Goal: Complete application form: Complete application form

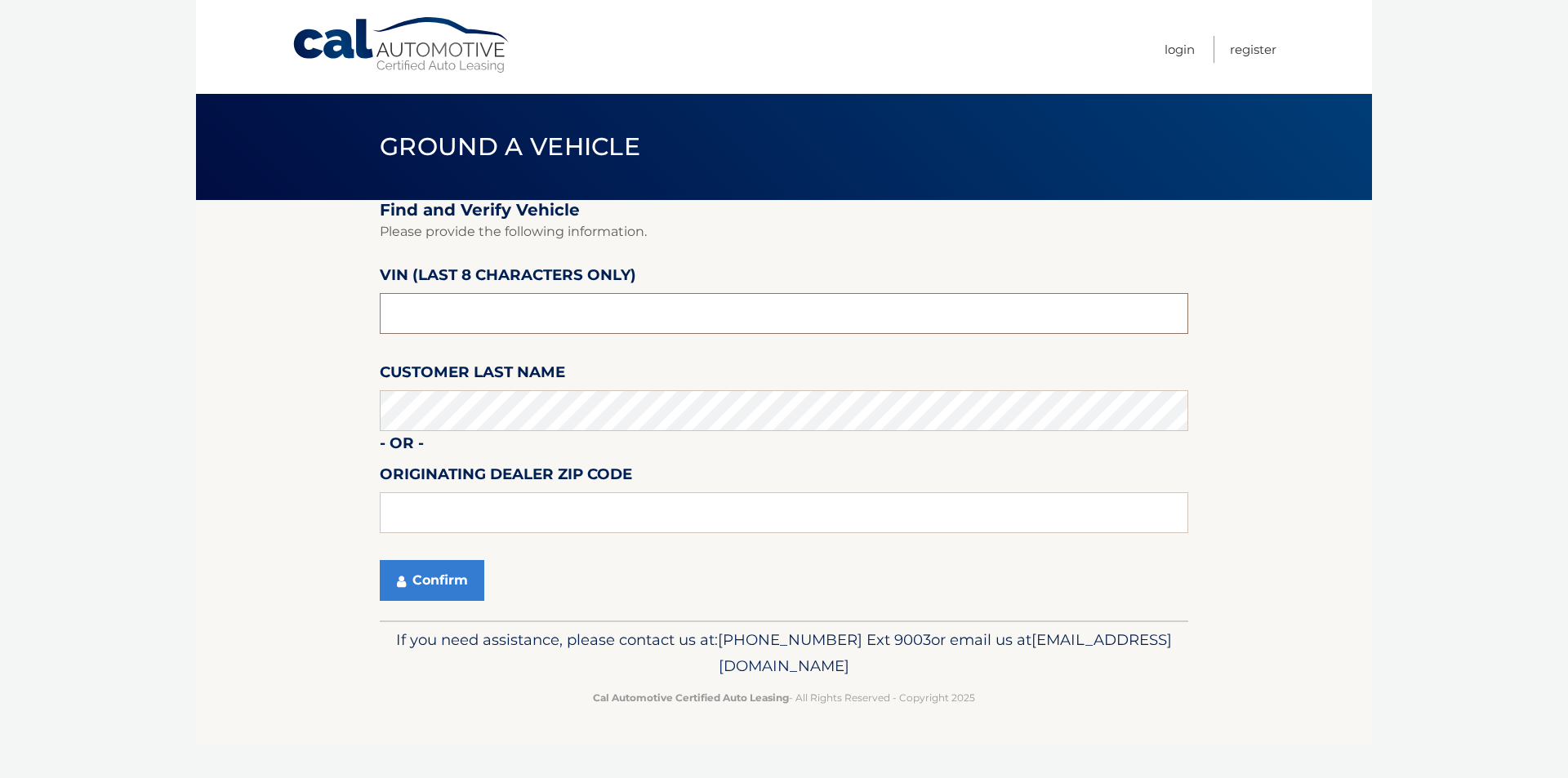
click at [639, 320] on input "text" at bounding box center [784, 314] width 808 height 41
type input "K*******"
type input "PU399594"
type input "0"
click at [481, 583] on button "Confirm" at bounding box center [432, 581] width 104 height 41
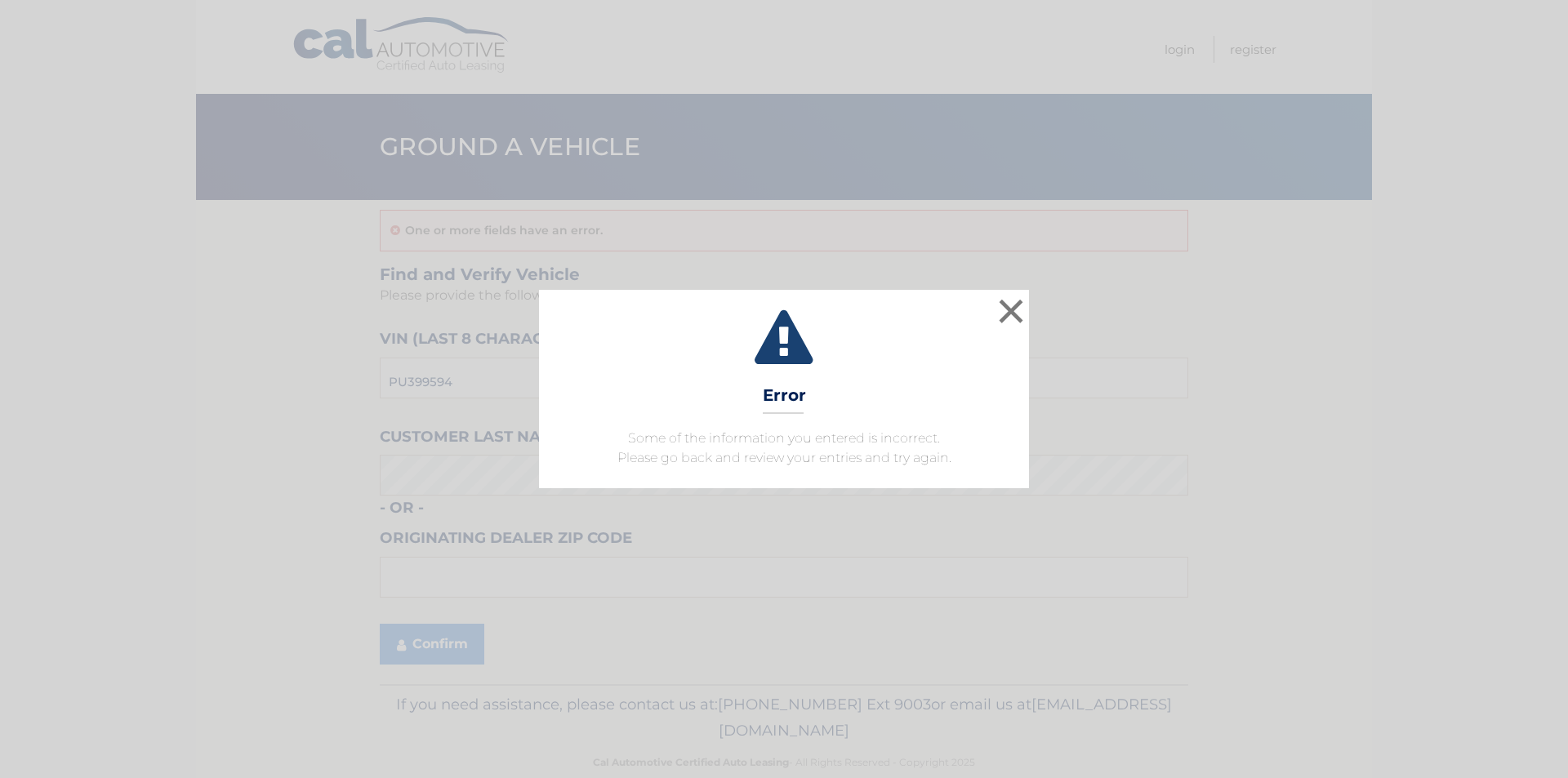
click at [984, 423] on div "× Error Some of the information you entered is incorrect. Please go back and re…" at bounding box center [783, 389] width 490 height 198
click at [1010, 304] on button "×" at bounding box center [1011, 310] width 33 height 33
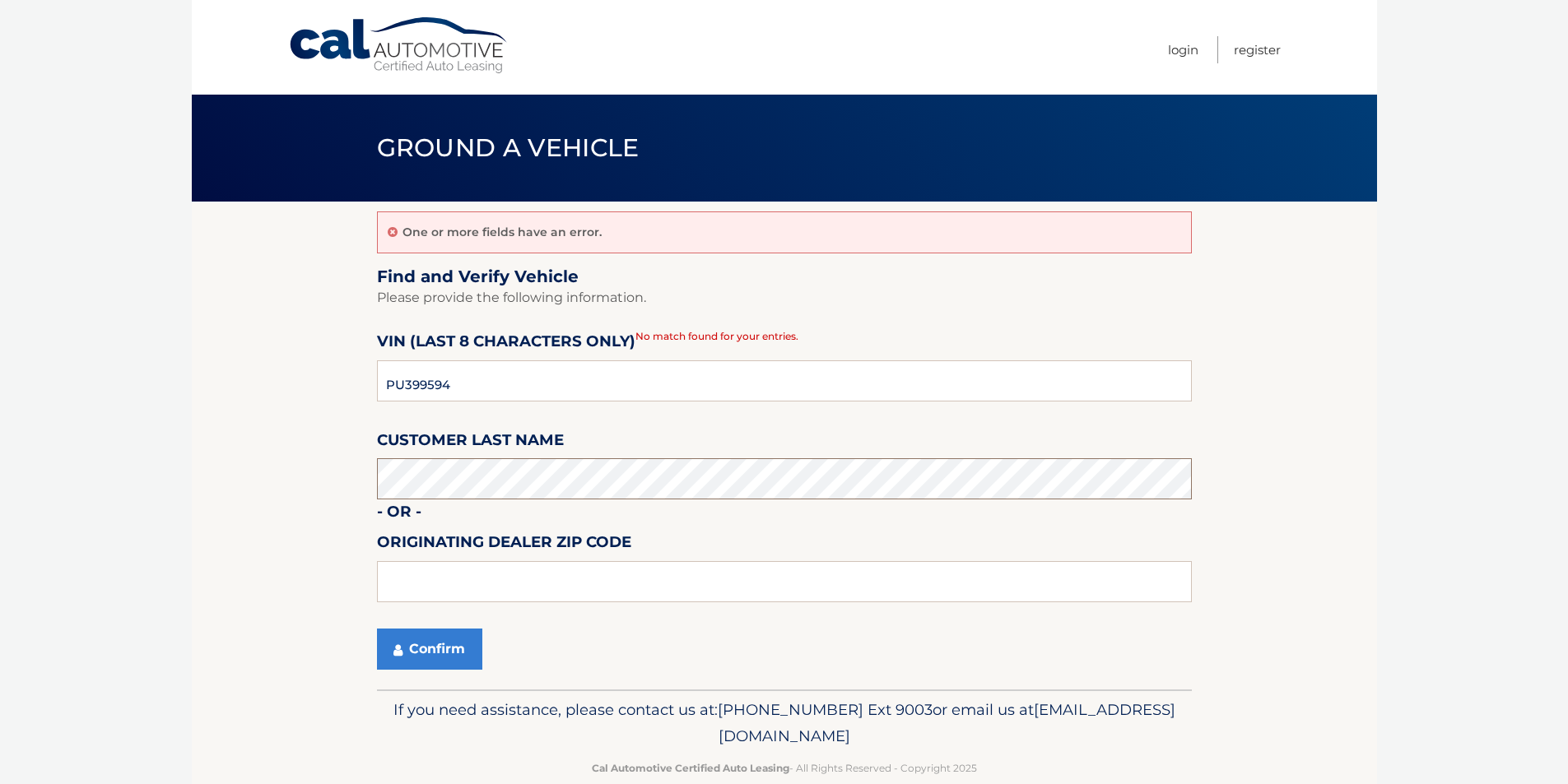
click at [252, 480] on section "One or more fields have an error. Find and Verify Vehicle Please provide the fo…" at bounding box center [784, 445] width 1185 height 488
click at [441, 659] on button "Confirm" at bounding box center [429, 649] width 105 height 41
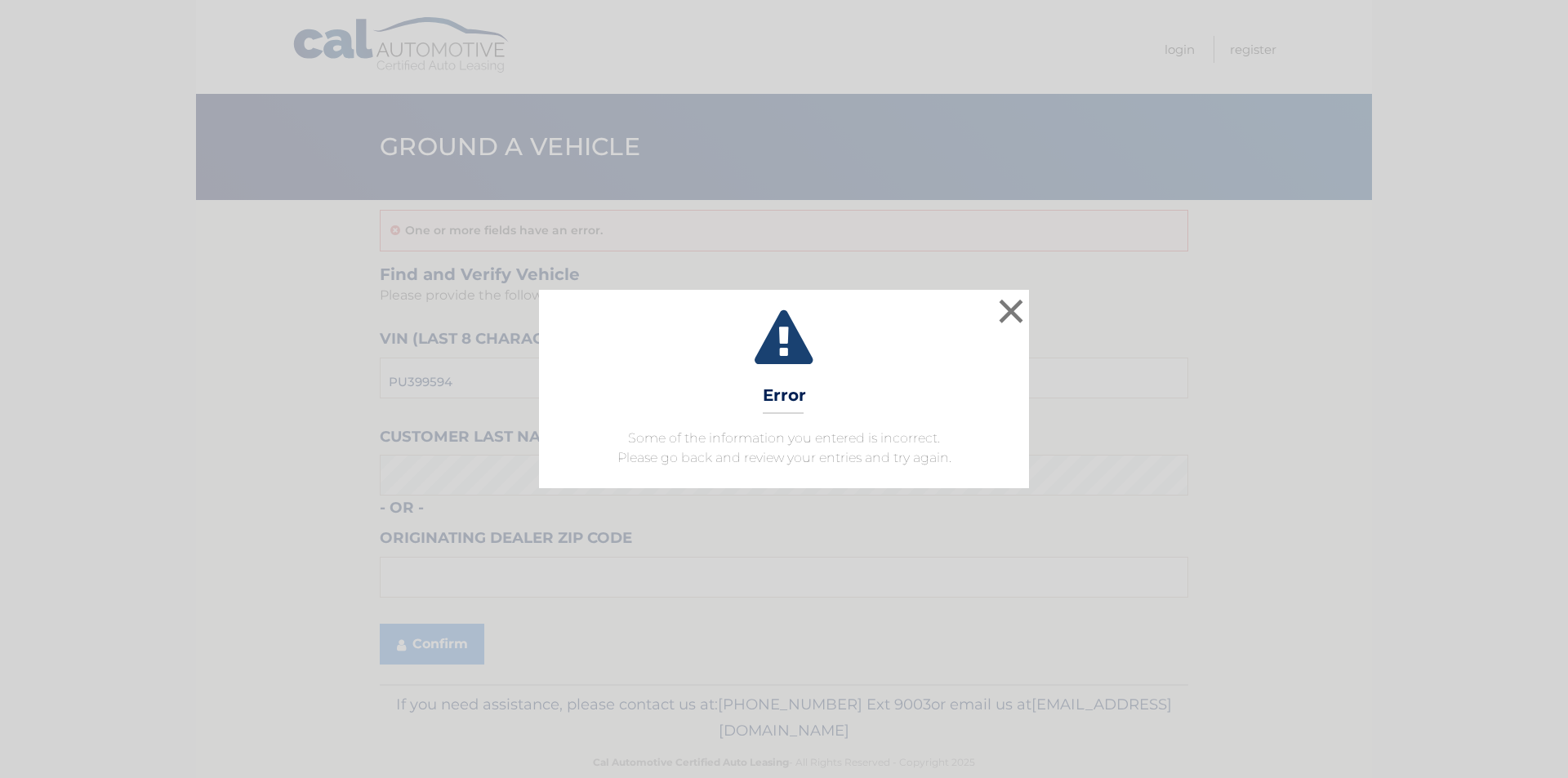
click at [461, 452] on div "× Error Some of the information you entered is incorrect. Please go back and re…" at bounding box center [783, 389] width 1555 height 198
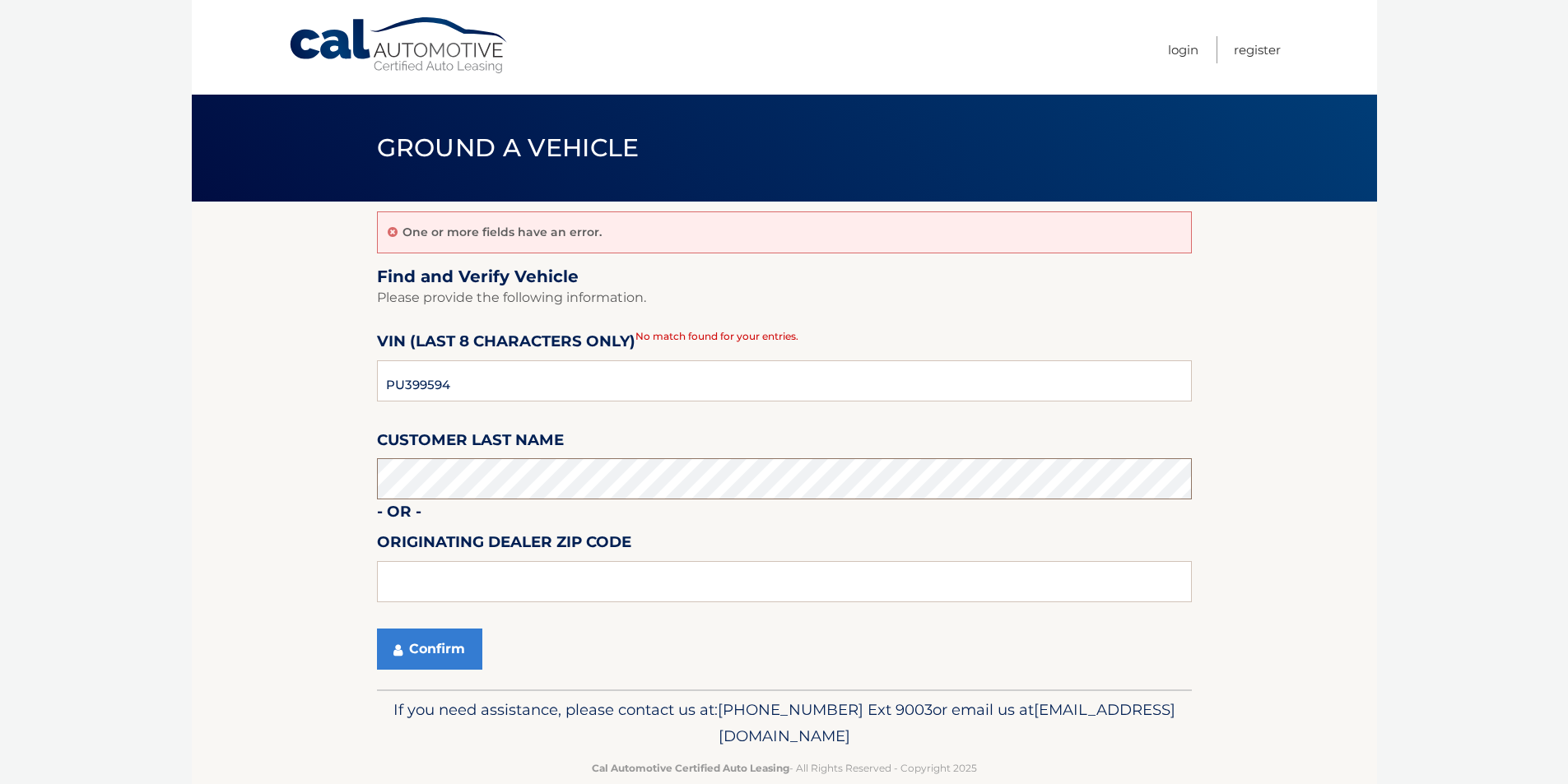
click at [310, 478] on section "One or more fields have an error. Find and Verify Vehicle Please provide the fo…" at bounding box center [784, 445] width 1185 height 488
drag, startPoint x: 595, startPoint y: 377, endPoint x: 280, endPoint y: 369, distance: 315.1
click at [275, 374] on section "One or more fields have an error. Find and Verify Vehicle Please provide the fo…" at bounding box center [784, 445] width 1185 height 488
type input "PU399594"
click at [501, 582] on input "text" at bounding box center [784, 582] width 815 height 41
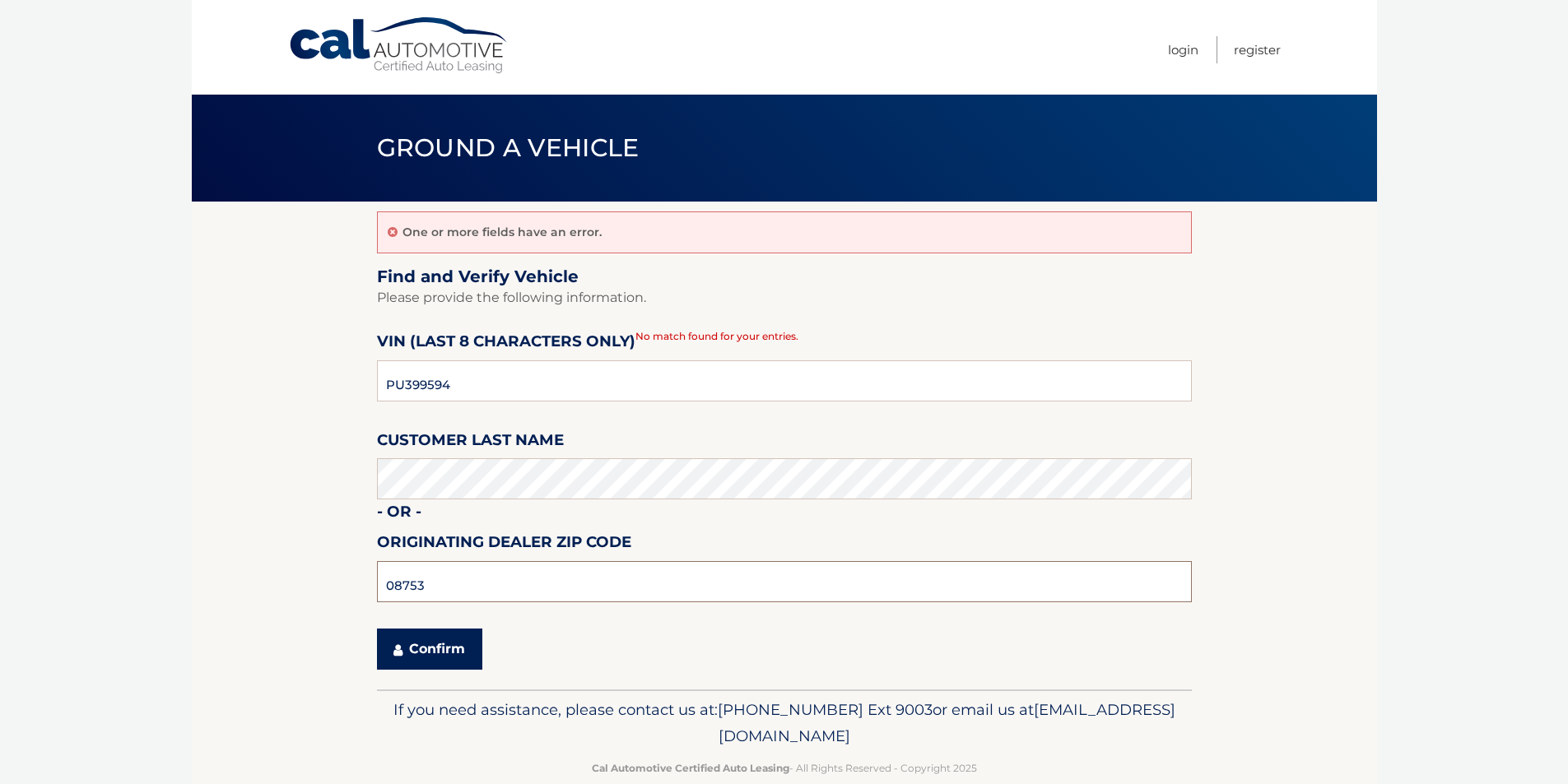
type input "08753"
click at [430, 641] on button "Confirm" at bounding box center [429, 649] width 105 height 41
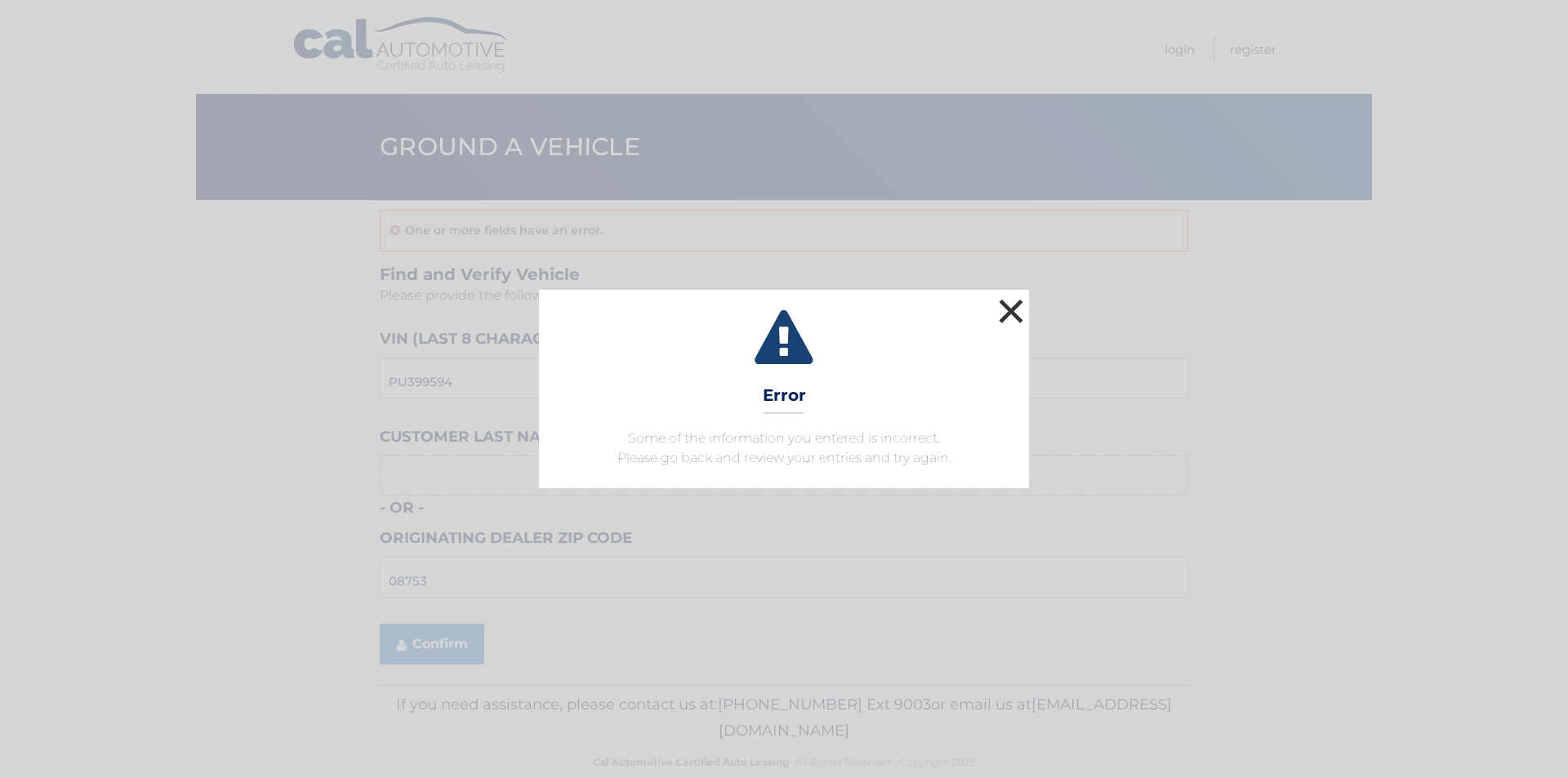
click at [1006, 307] on button "×" at bounding box center [1011, 310] width 33 height 33
